Goal: Task Accomplishment & Management: Manage account settings

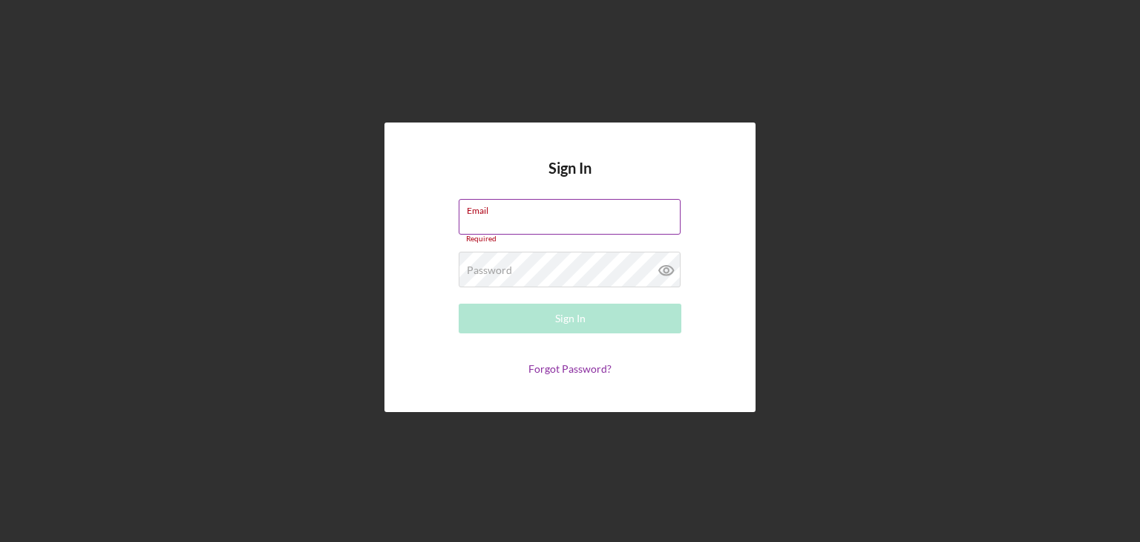
type input "[EMAIL_ADDRESS][DOMAIN_NAME]"
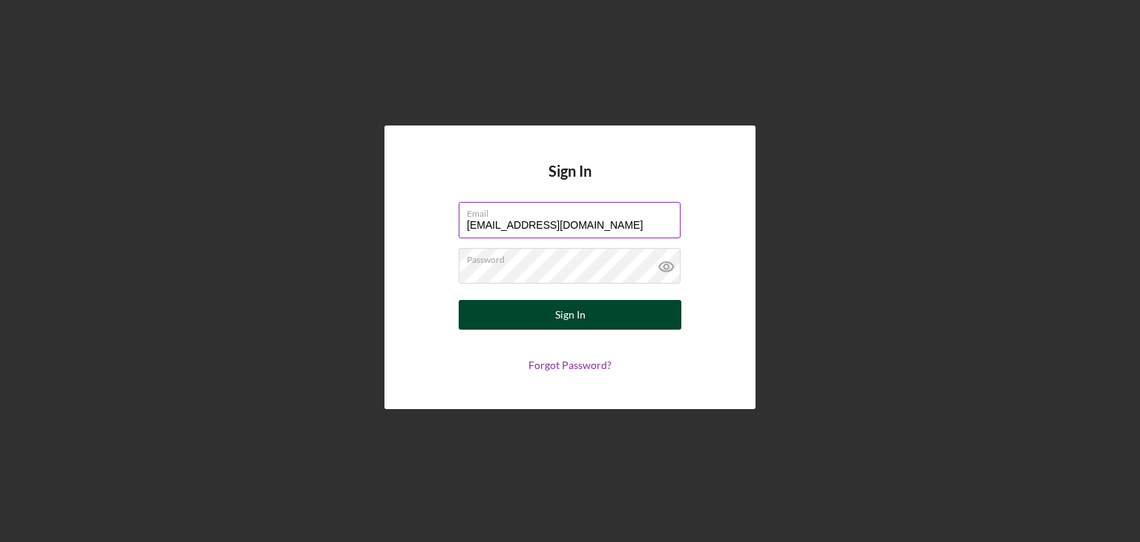
click at [502, 324] on button "Sign In" at bounding box center [570, 315] width 223 height 30
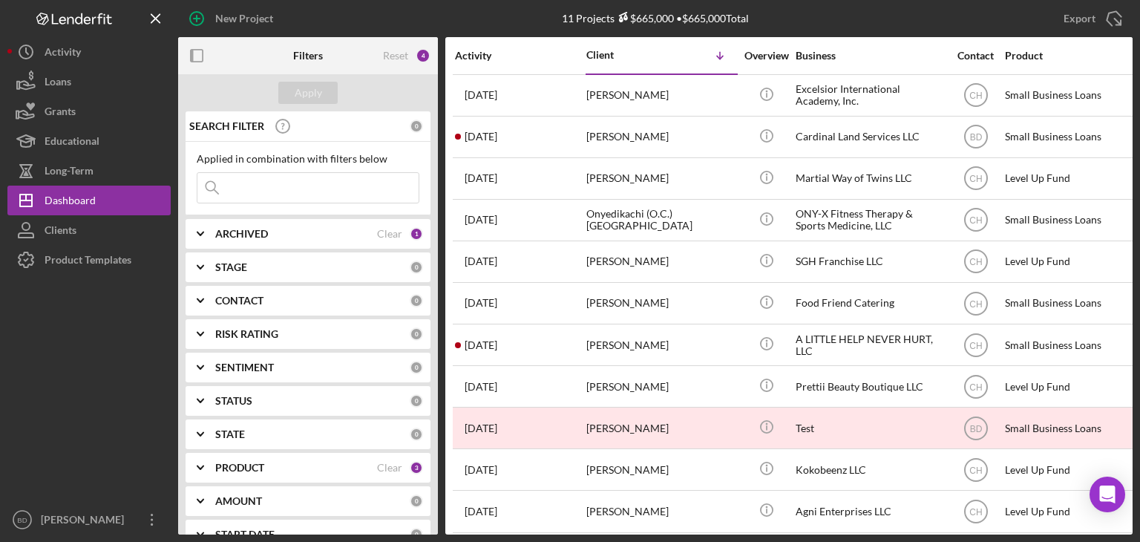
click at [243, 263] on b "STAGE" at bounding box center [231, 267] width 32 height 12
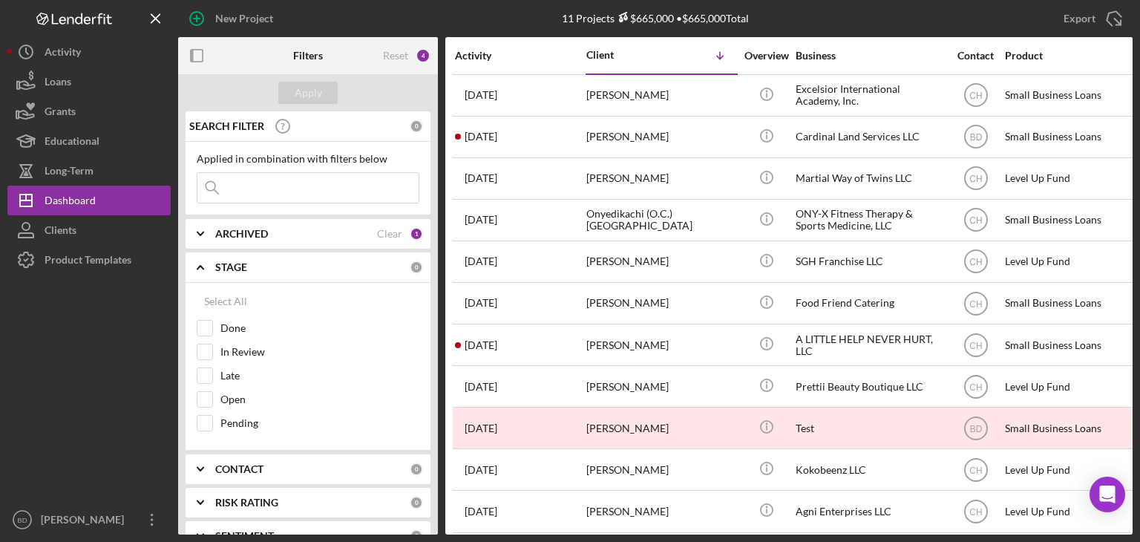
click at [243, 263] on b "STAGE" at bounding box center [231, 267] width 32 height 12
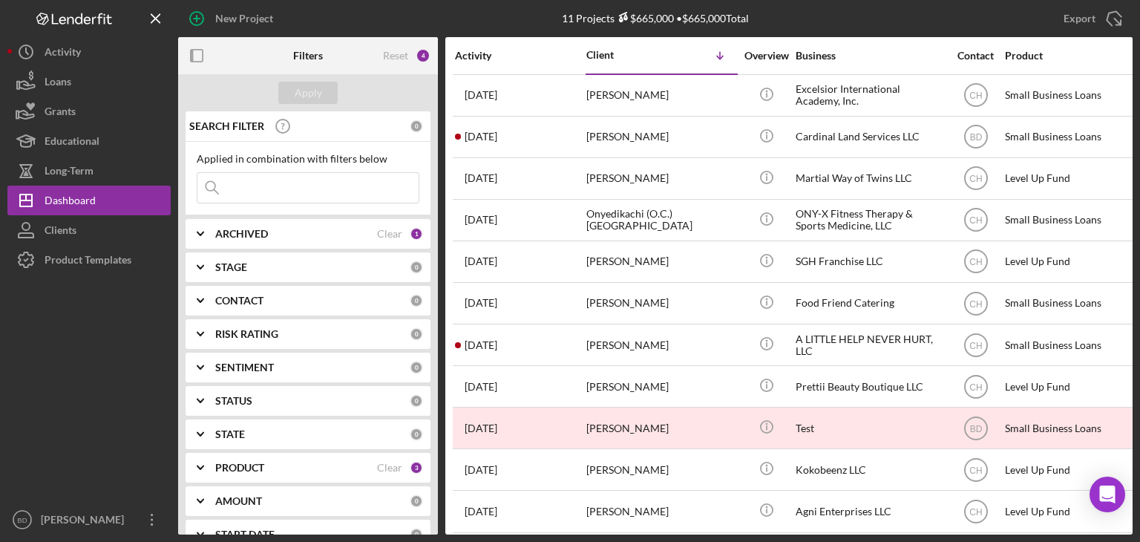
click at [240, 233] on b "ARCHIVED" at bounding box center [241, 234] width 53 height 12
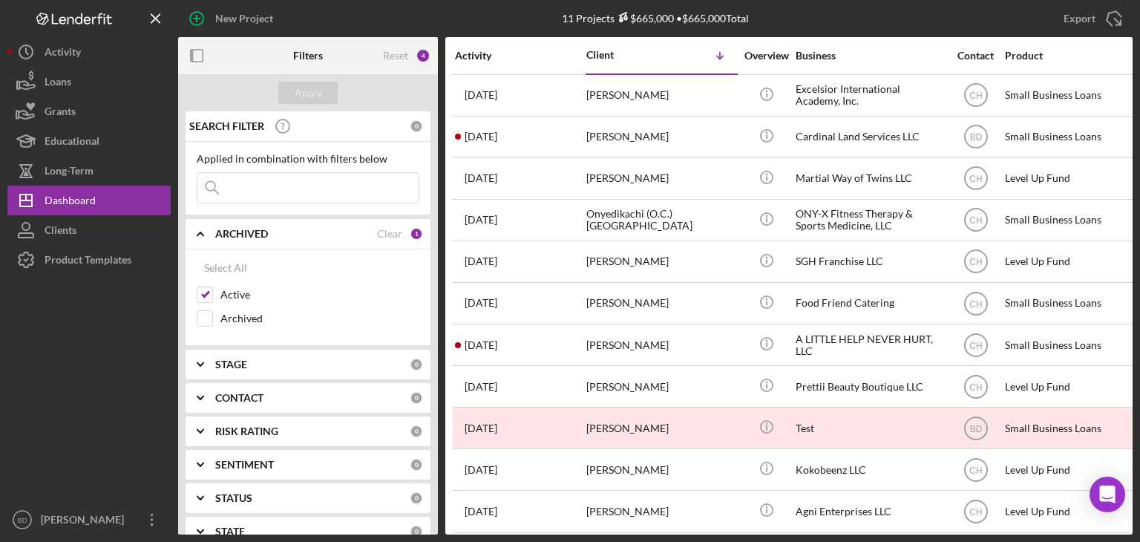
click at [240, 233] on b "ARCHIVED" at bounding box center [241, 234] width 53 height 12
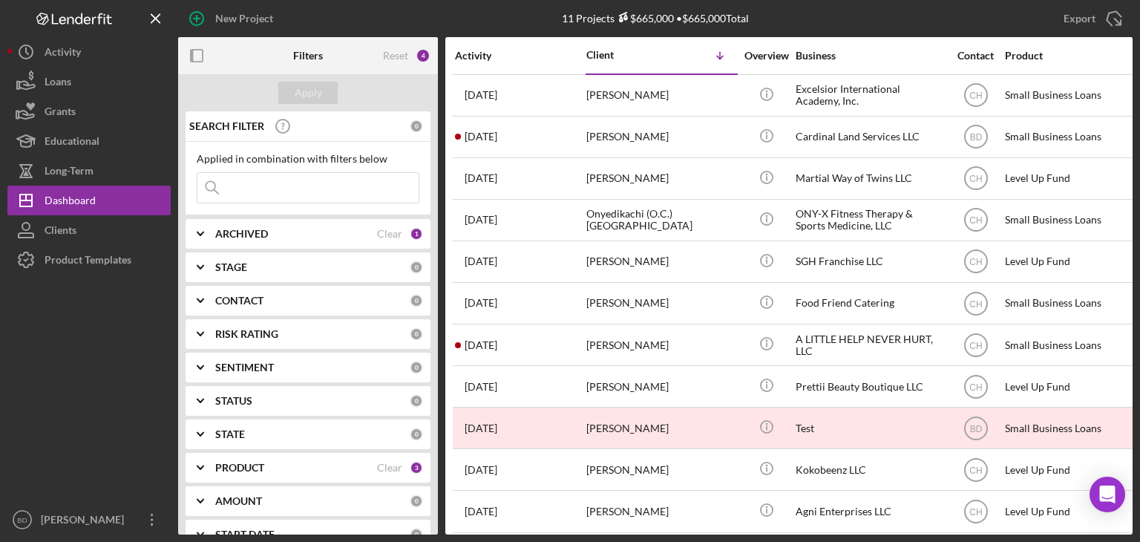
click at [242, 261] on b "STAGE" at bounding box center [231, 267] width 32 height 12
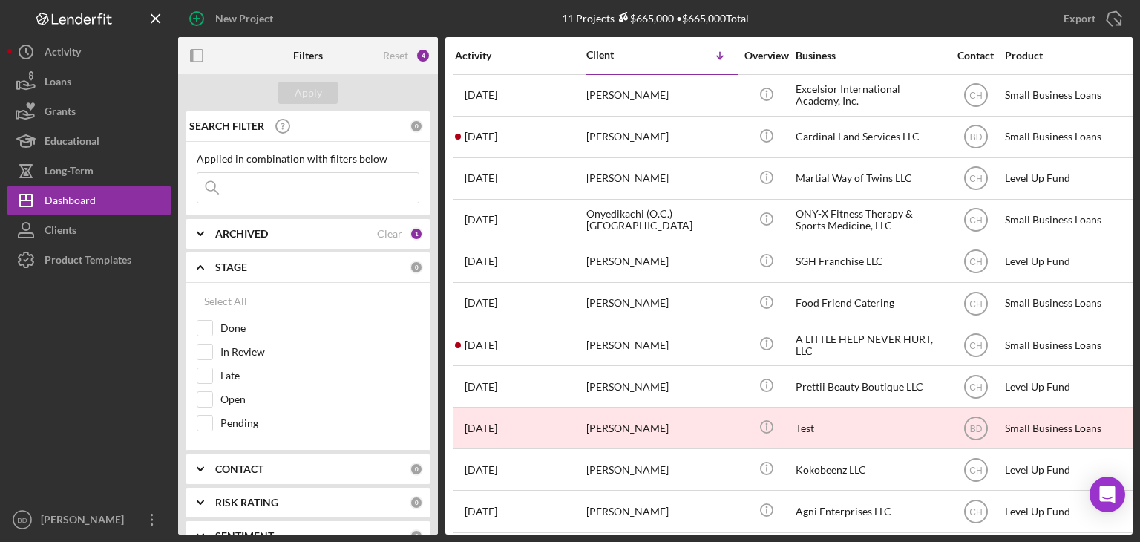
click at [242, 261] on b "STAGE" at bounding box center [231, 267] width 32 height 12
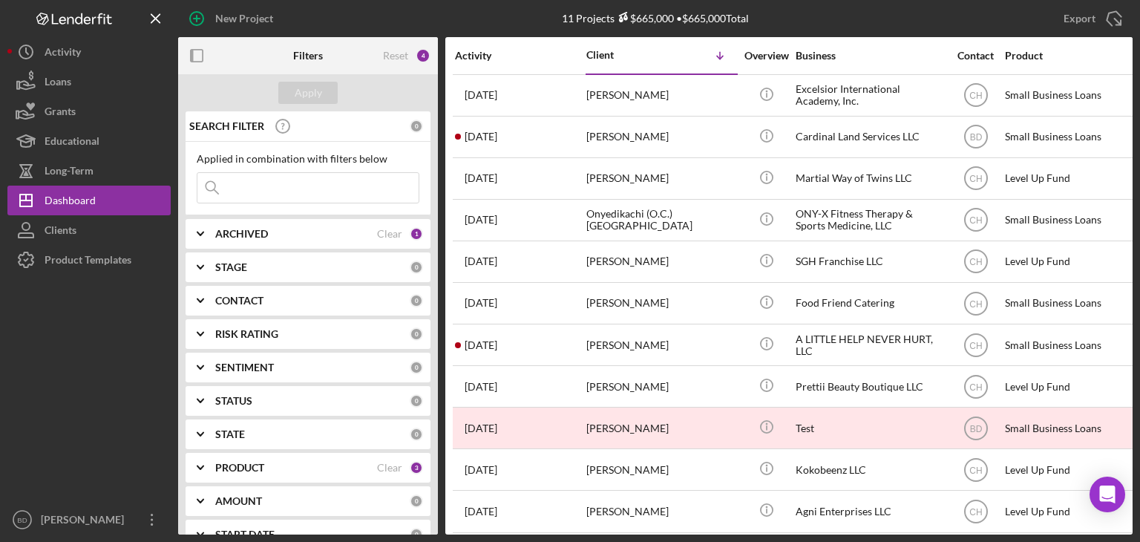
click at [242, 261] on b "STAGE" at bounding box center [231, 267] width 32 height 12
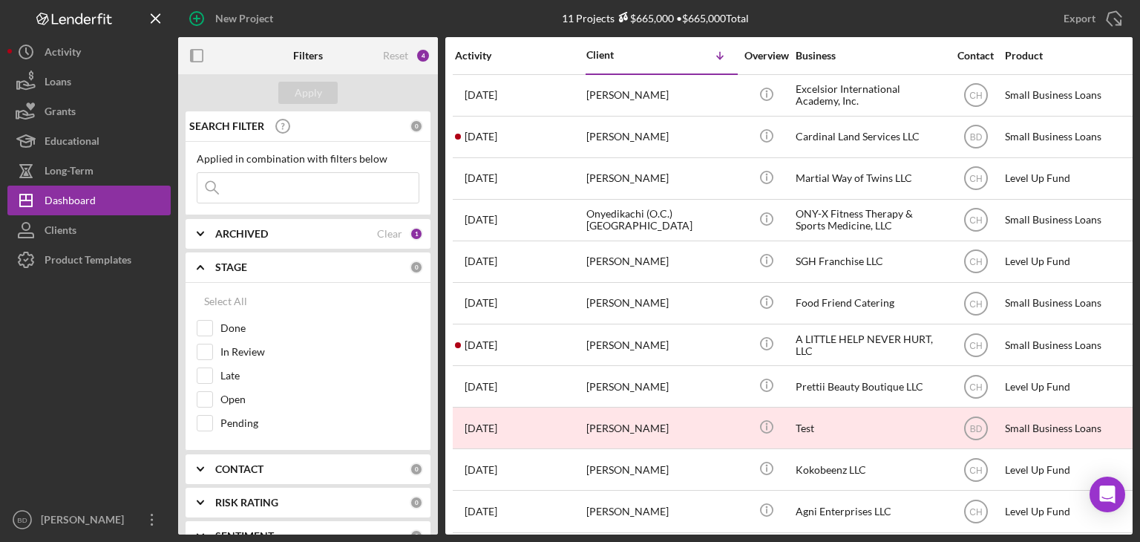
click at [242, 261] on b "STAGE" at bounding box center [231, 267] width 32 height 12
